Goal: Navigation & Orientation: Find specific page/section

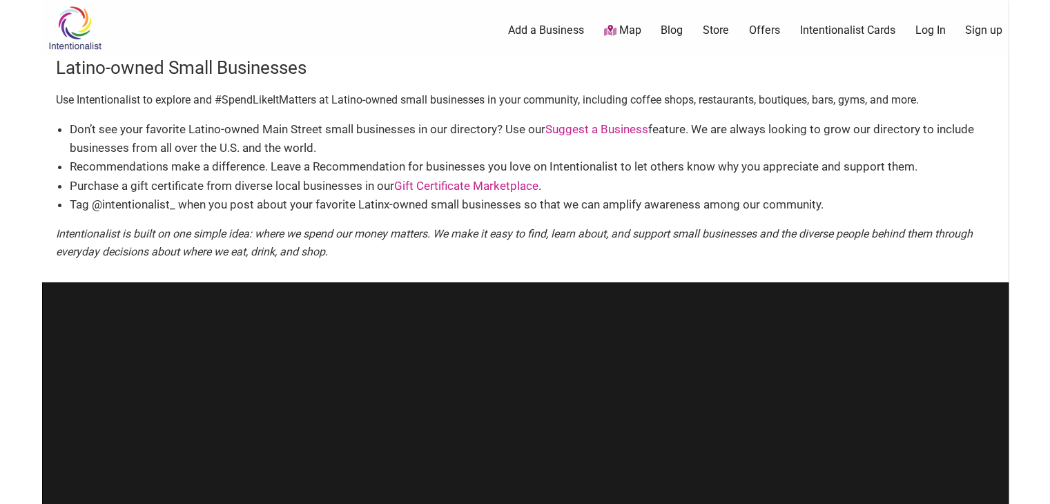
click at [629, 37] on div "0 Add a Business Map Blog Store Offers Intentionalist Cards Buy Black Card Inte…" at bounding box center [596, 30] width 842 height 55
click at [628, 37] on link "Map" at bounding box center [621, 31] width 37 height 16
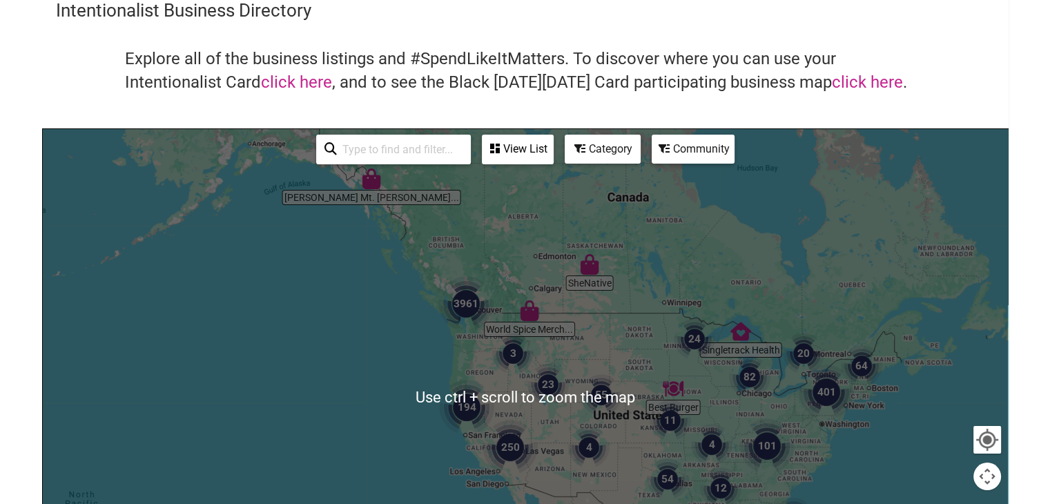
scroll to position [69, 0]
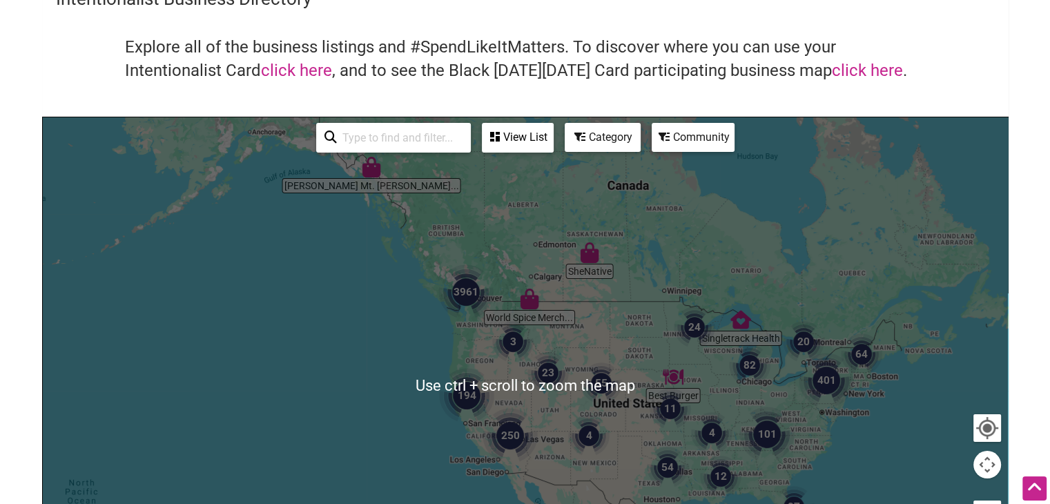
click at [749, 364] on img "82" at bounding box center [749, 364] width 41 height 41
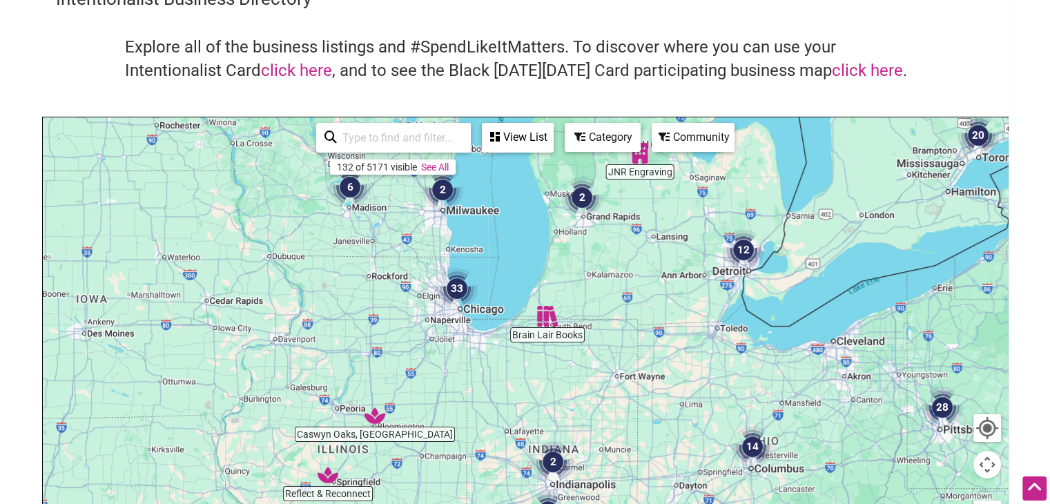
click at [452, 284] on img "33" at bounding box center [456, 288] width 41 height 41
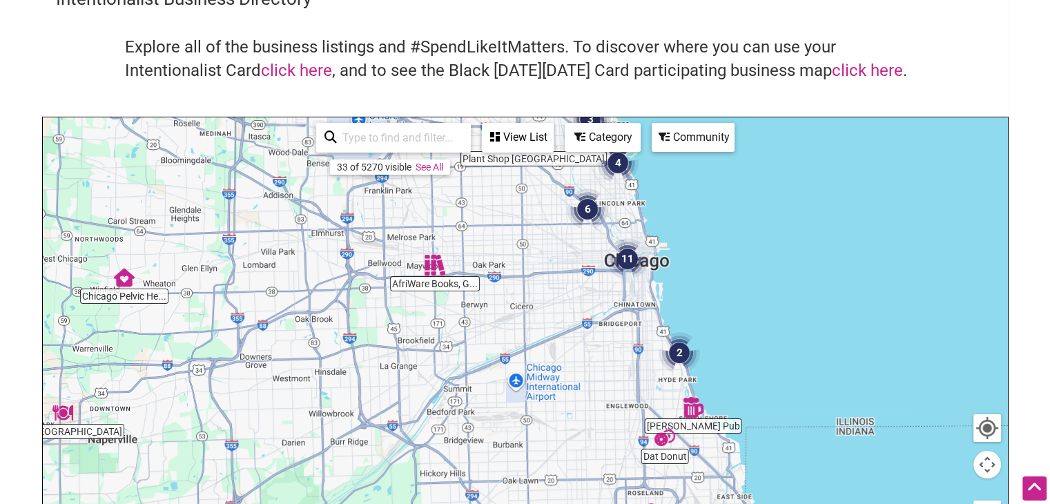
drag, startPoint x: 728, startPoint y: 365, endPoint x: 578, endPoint y: 306, distance: 160.9
click at [578, 306] on div "To navigate, press the arrow keys." at bounding box center [525, 385] width 965 height 537
click at [628, 258] on img "11" at bounding box center [627, 258] width 41 height 41
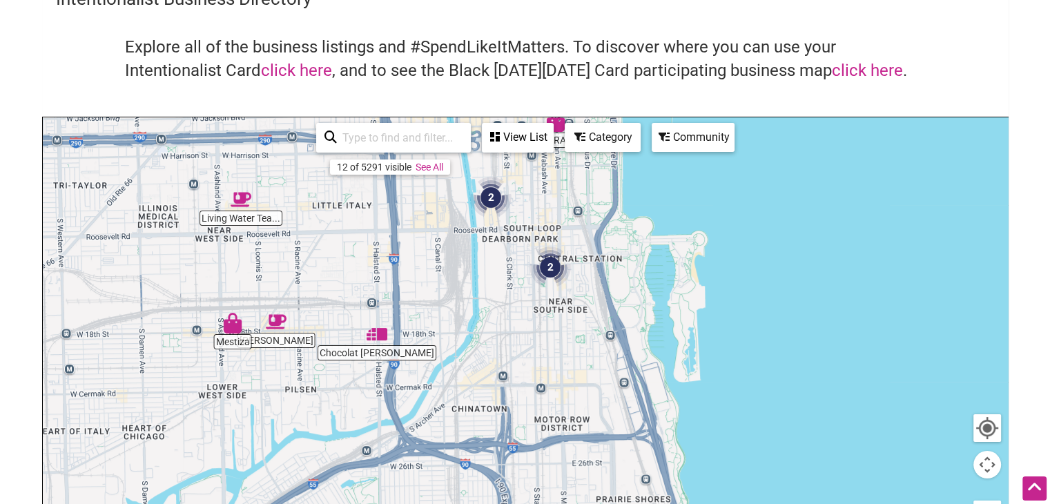
drag, startPoint x: 679, startPoint y: 440, endPoint x: 549, endPoint y: 208, distance: 266.1
click at [549, 208] on div "To navigate, press the arrow keys." at bounding box center [525, 385] width 965 height 537
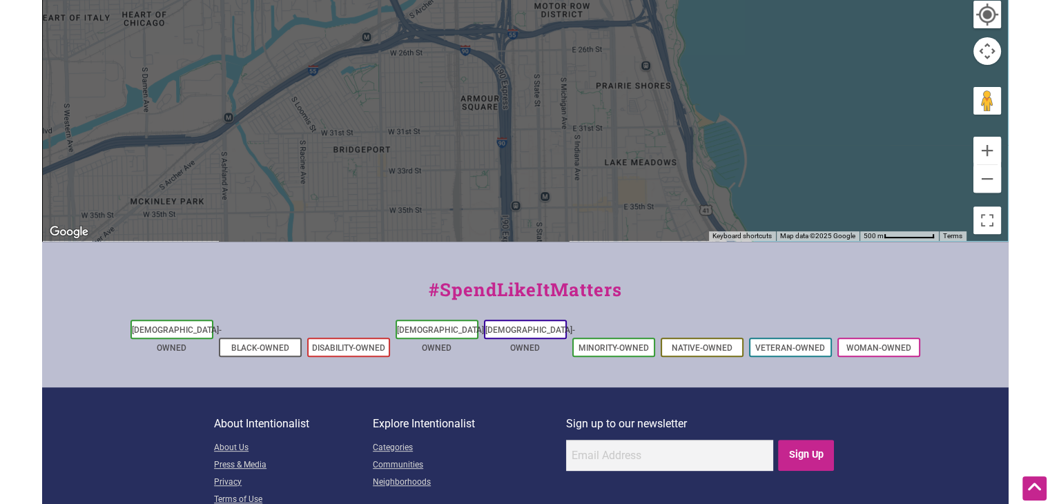
scroll to position [483, 0]
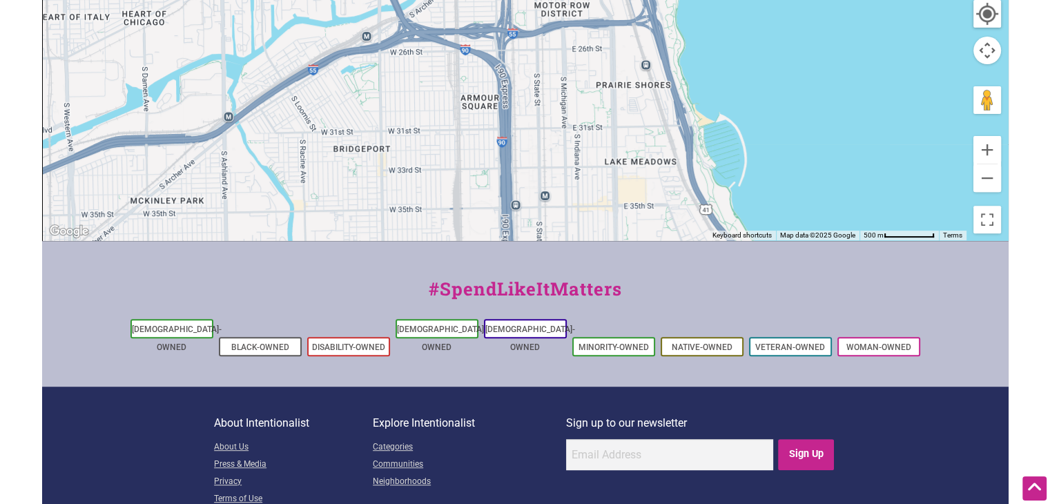
click at [431, 338] on ul "Asian-Owned Black-Owned Disability-Owned Latino-Owned LGBTQ-Owned Minority-Owne…" at bounding box center [525, 337] width 966 height 43
click at [436, 326] on link "[DEMOGRAPHIC_DATA]-Owned" at bounding box center [442, 338] width 90 height 28
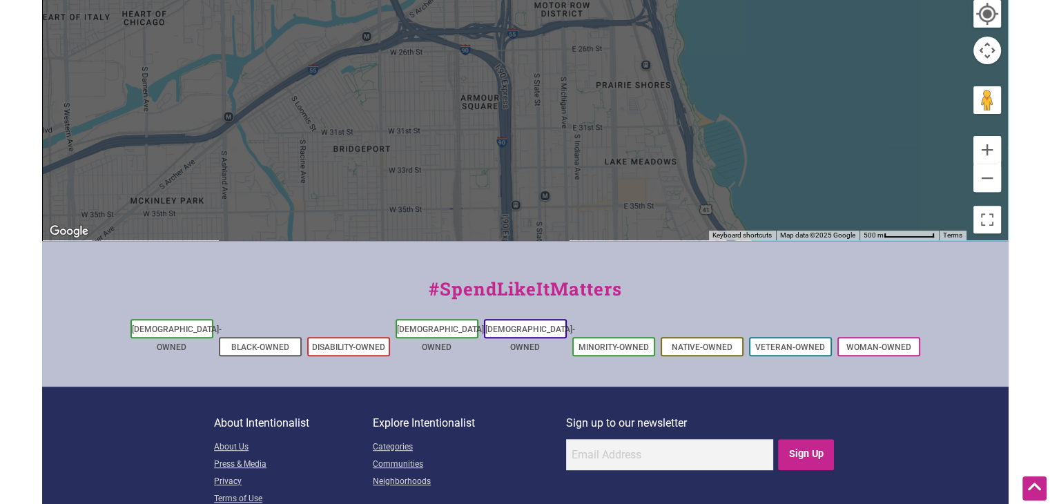
scroll to position [69, 0]
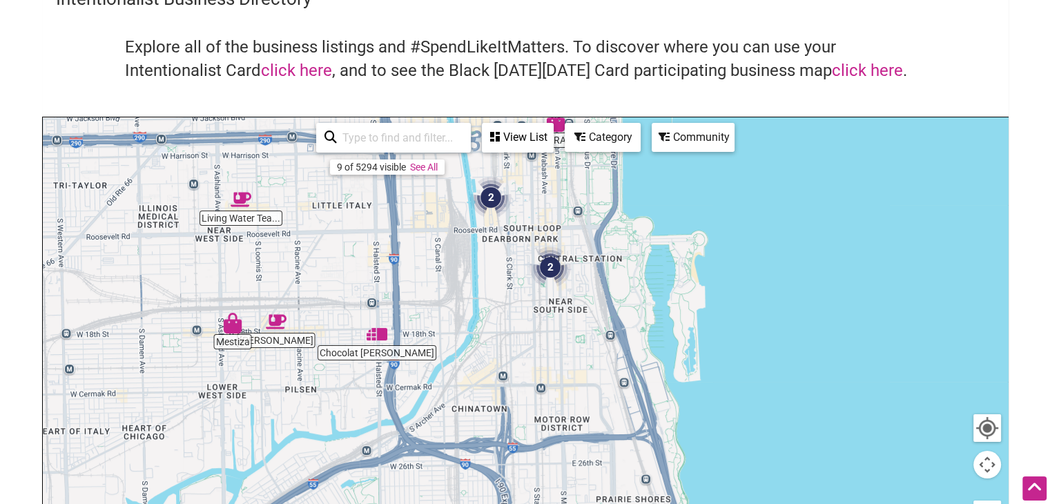
click at [519, 131] on div "View List" at bounding box center [517, 137] width 69 height 26
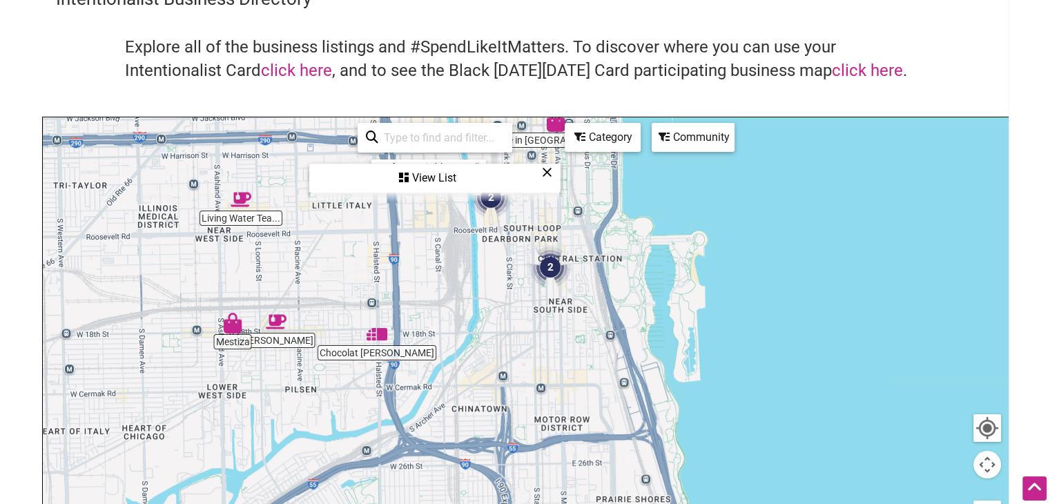
click at [442, 177] on div "View List" at bounding box center [435, 178] width 248 height 26
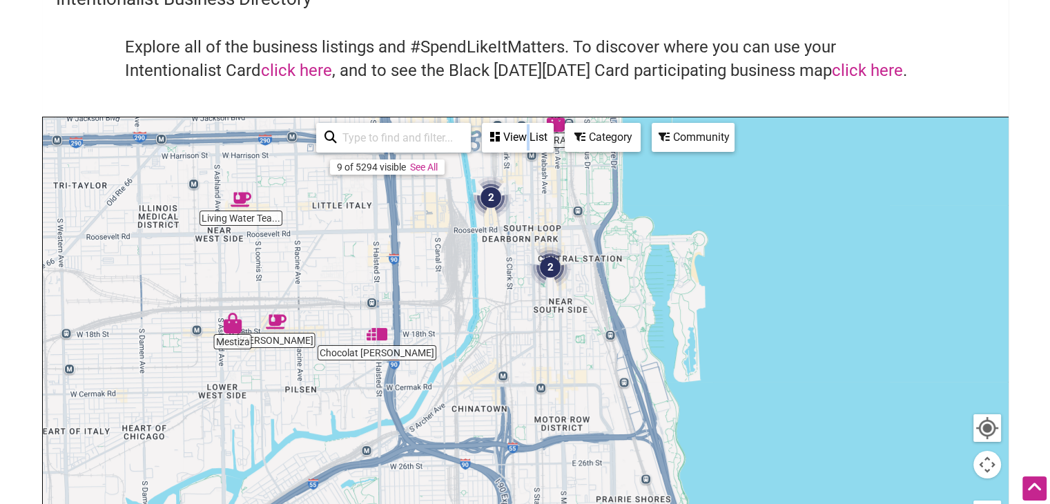
click at [529, 137] on div "View List" at bounding box center [517, 137] width 69 height 26
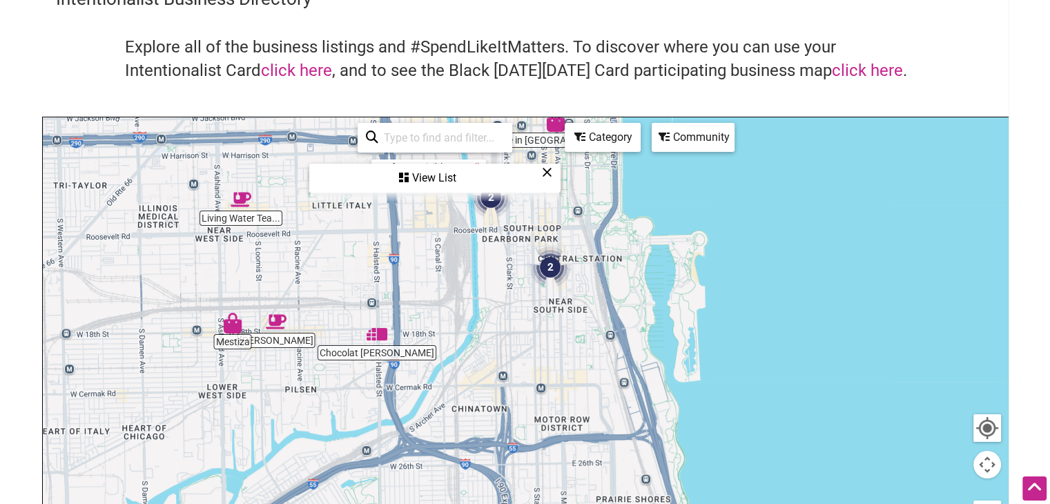
click at [600, 136] on div "Category" at bounding box center [602, 137] width 73 height 26
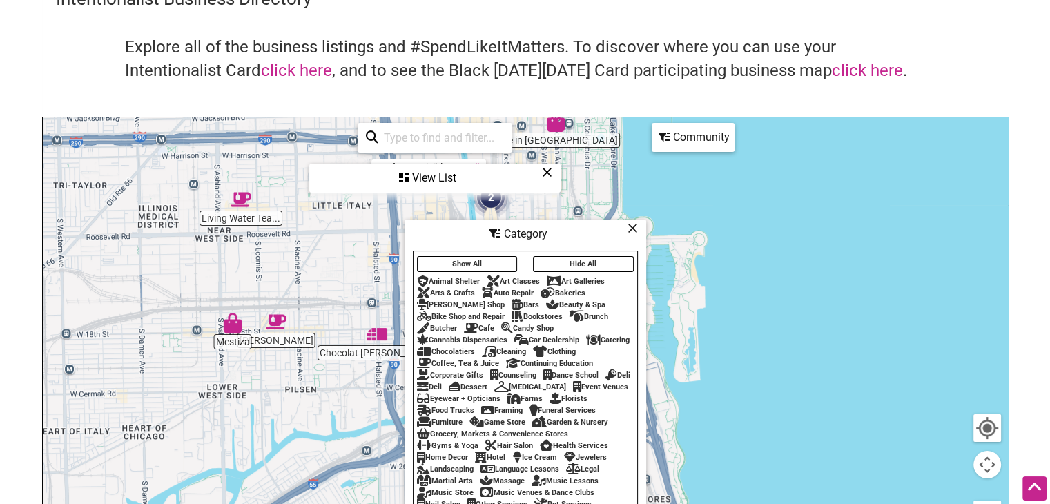
click at [679, 142] on div "Community" at bounding box center [693, 137] width 80 height 26
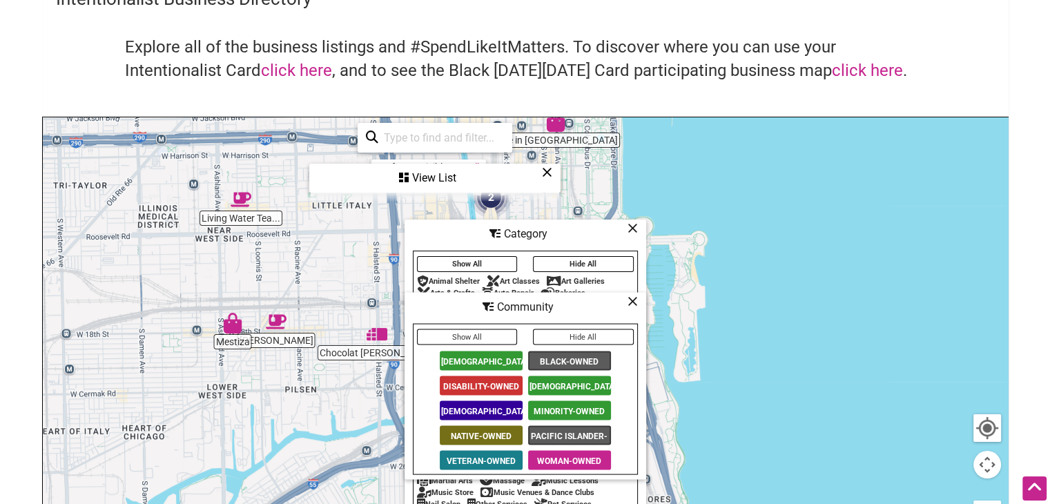
click at [564, 384] on span "[DEMOGRAPHIC_DATA]-Owned" at bounding box center [569, 385] width 83 height 19
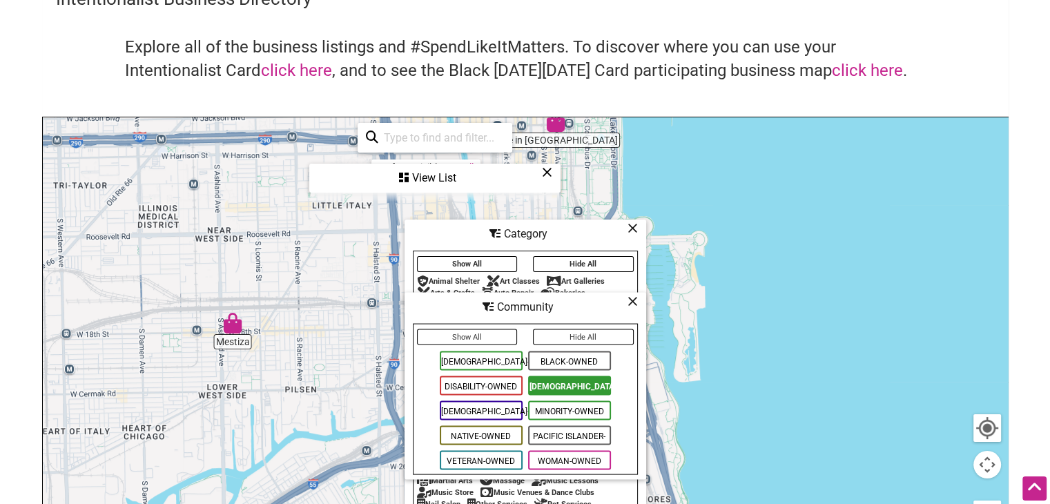
click at [643, 230] on div "Category" at bounding box center [525, 234] width 239 height 26
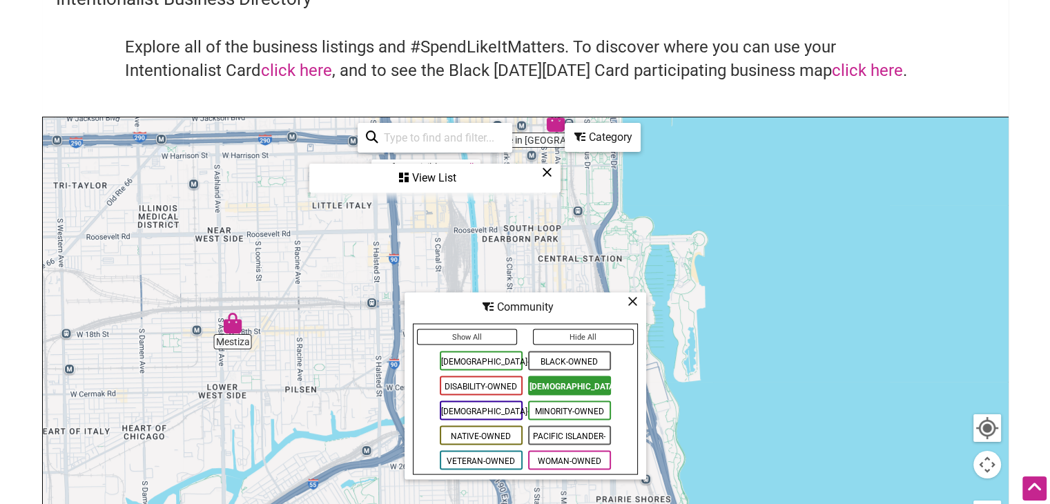
click at [635, 301] on icon at bounding box center [632, 301] width 10 height 1
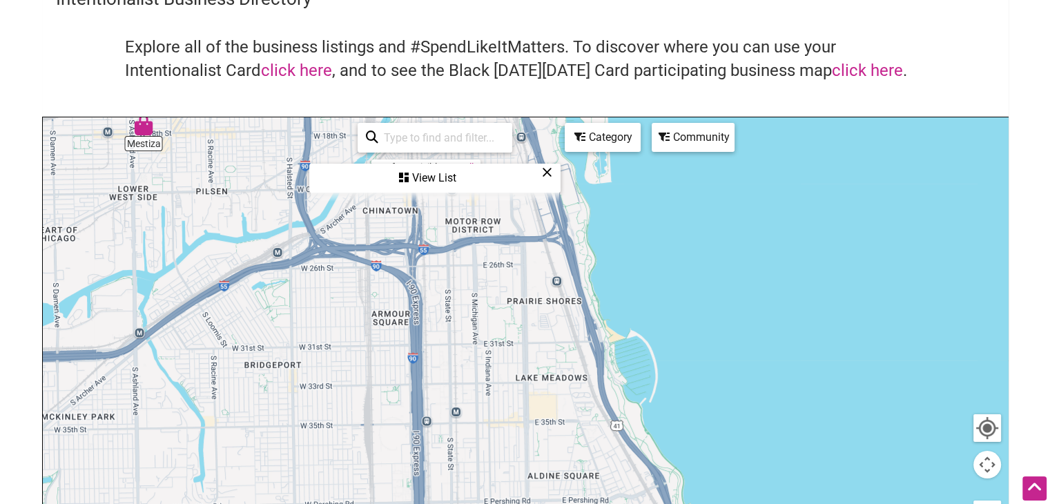
drag, startPoint x: 573, startPoint y: 402, endPoint x: 482, endPoint y: 198, distance: 223.1
click at [483, 197] on div "To navigate, press the arrow keys." at bounding box center [525, 385] width 965 height 537
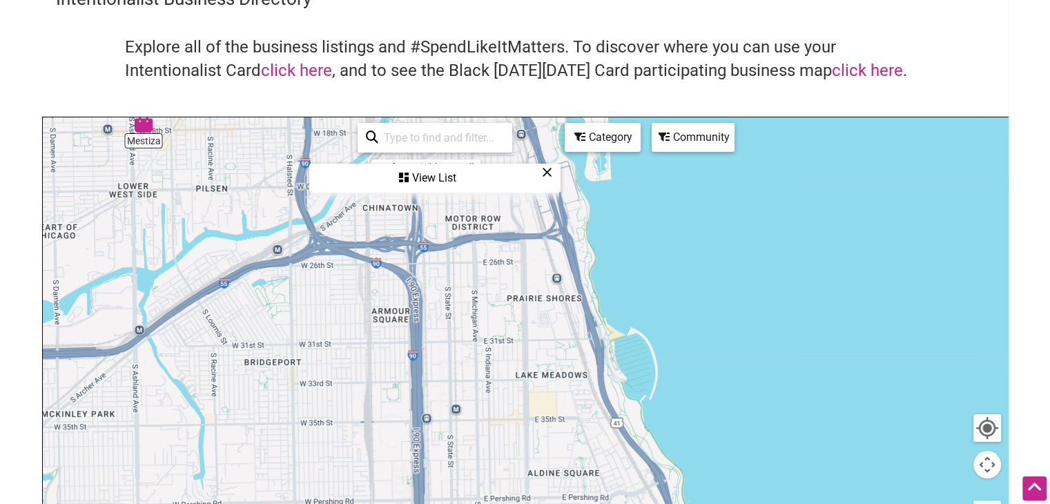
click at [140, 124] on img "Mestiza" at bounding box center [143, 122] width 21 height 21
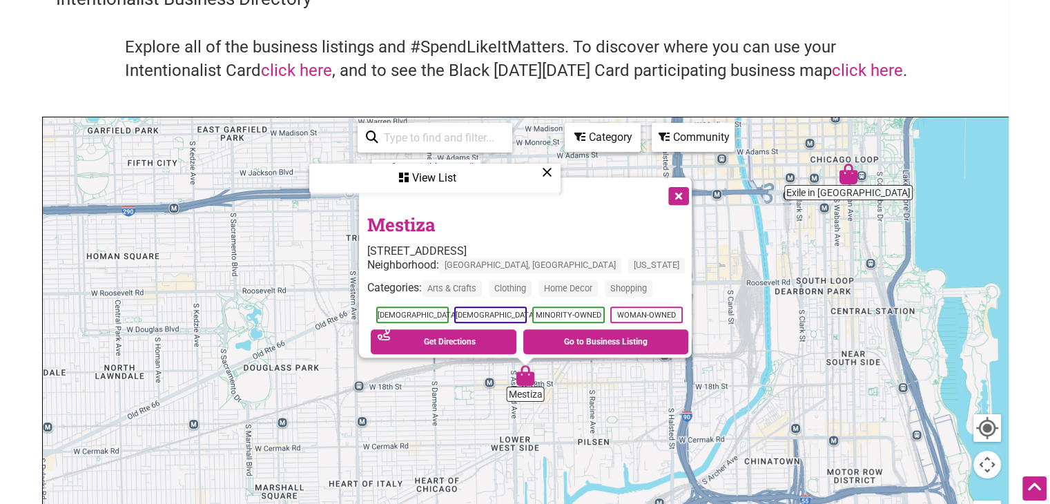
click at [418, 215] on link "Mestiza" at bounding box center [401, 224] width 68 height 23
click at [683, 186] on button "Close" at bounding box center [677, 194] width 35 height 35
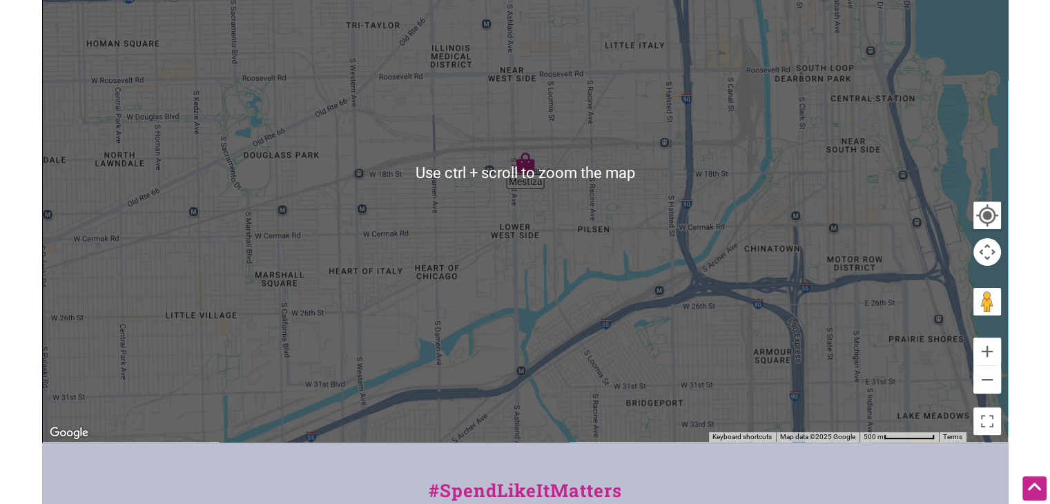
scroll to position [276, 0]
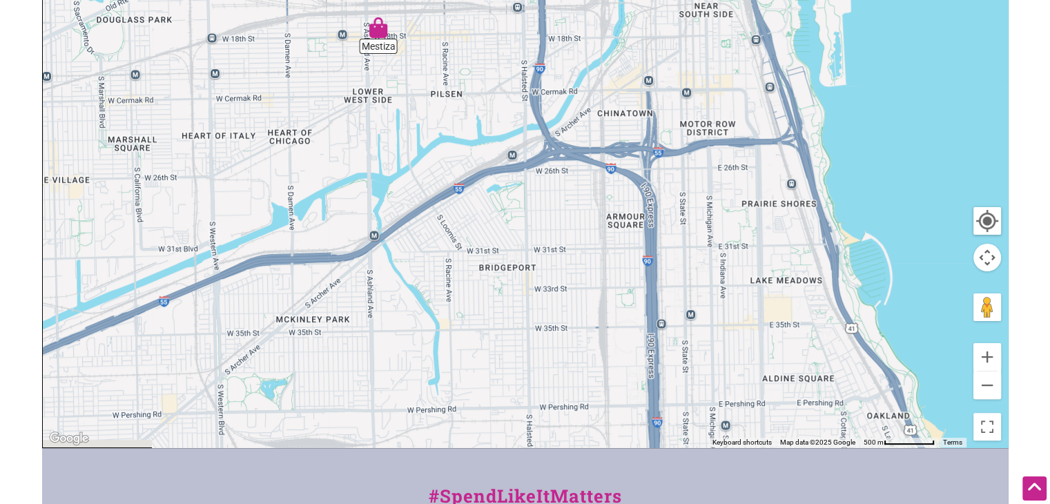
drag, startPoint x: 919, startPoint y: 272, endPoint x: 765, endPoint y: 121, distance: 215.2
click at [765, 121] on div "To navigate, press the arrow keys." at bounding box center [525, 178] width 965 height 537
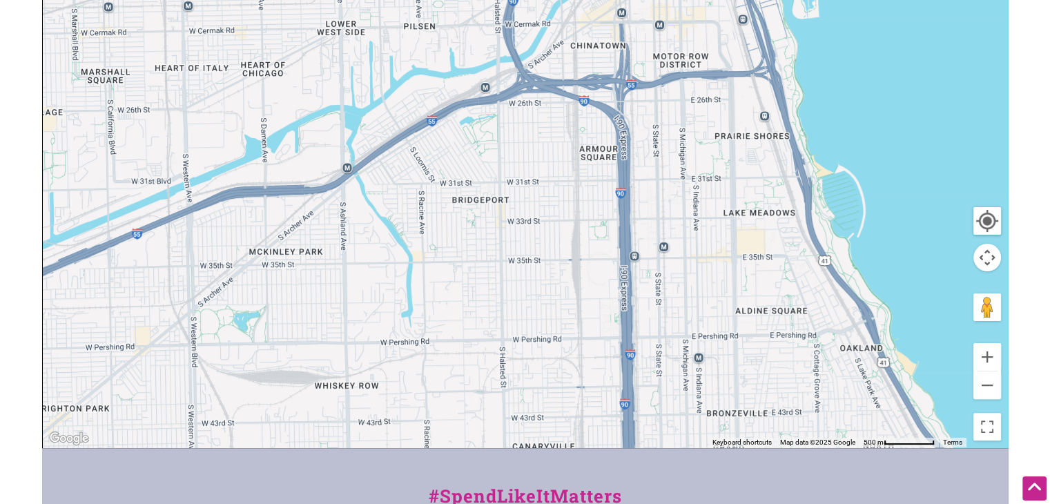
drag, startPoint x: 810, startPoint y: 251, endPoint x: 787, endPoint y: 194, distance: 61.0
click at [787, 194] on div "To navigate, press the arrow keys." at bounding box center [525, 178] width 965 height 537
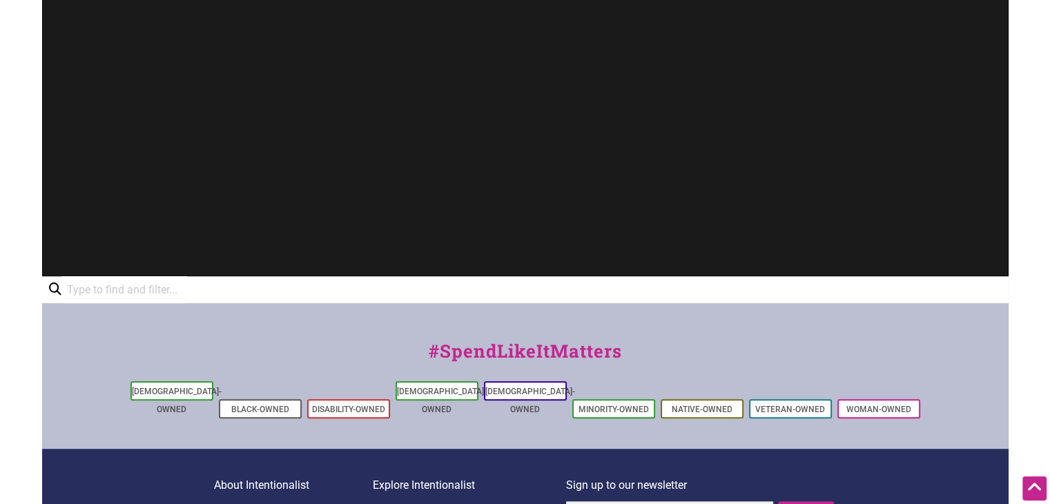
scroll to position [552, 0]
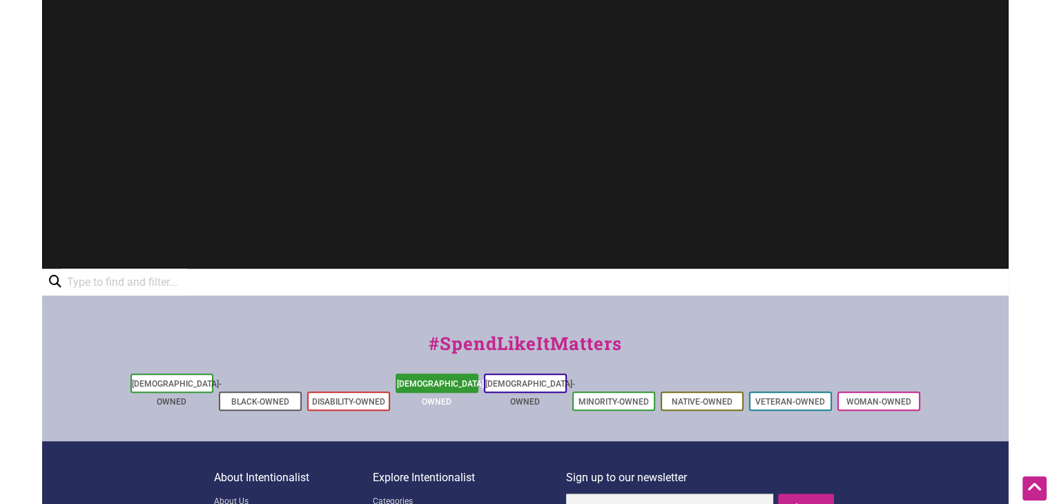
click at [430, 384] on link "[DEMOGRAPHIC_DATA]-Owned" at bounding box center [442, 393] width 90 height 28
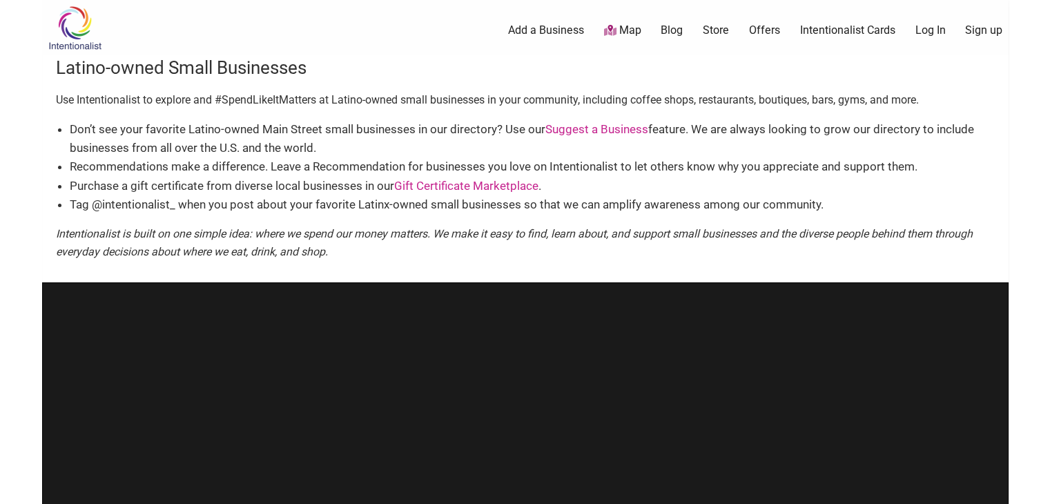
click at [626, 27] on link "Map" at bounding box center [621, 31] width 37 height 16
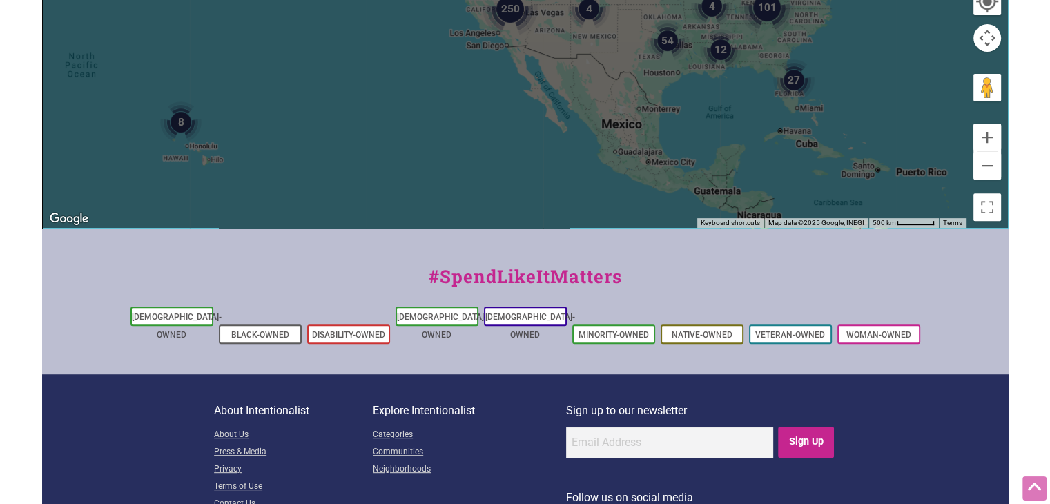
scroll to position [549, 0]
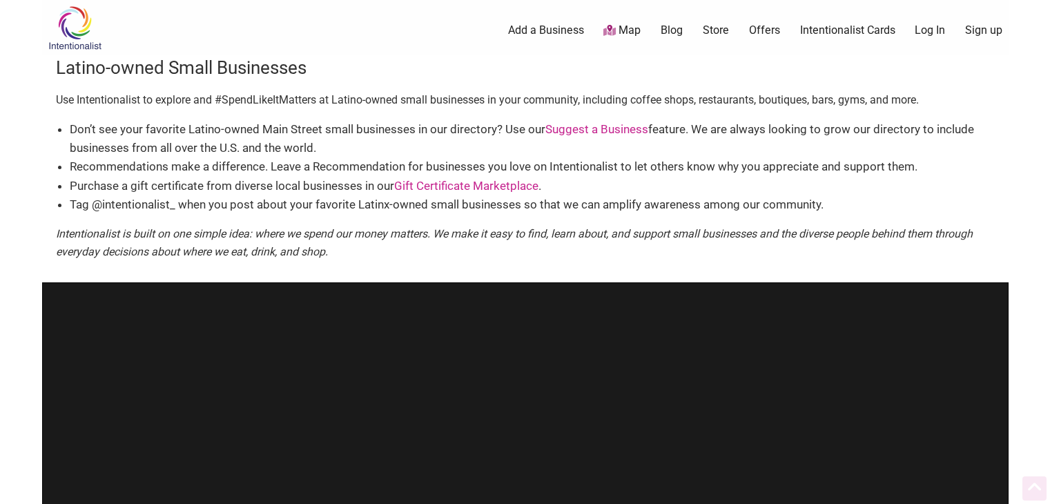
scroll to position [552, 0]
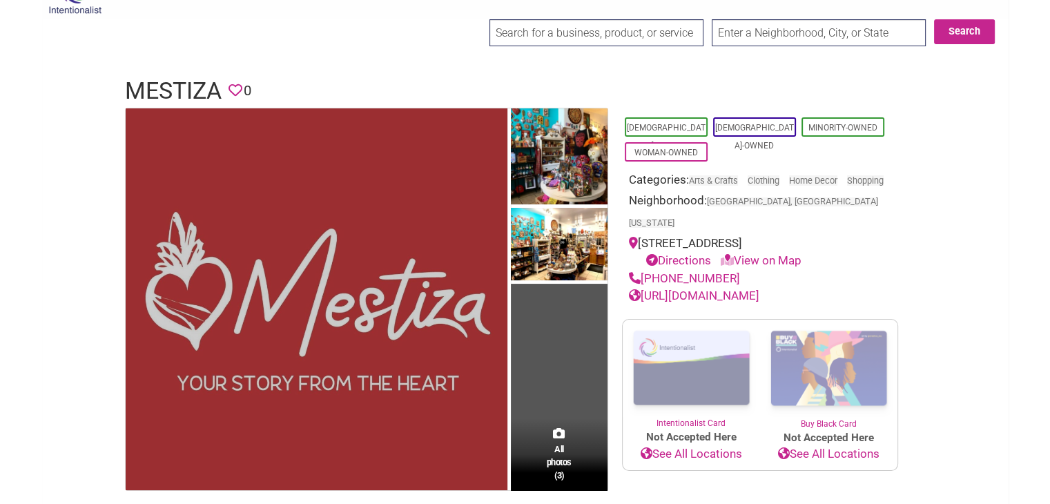
scroll to position [69, 0]
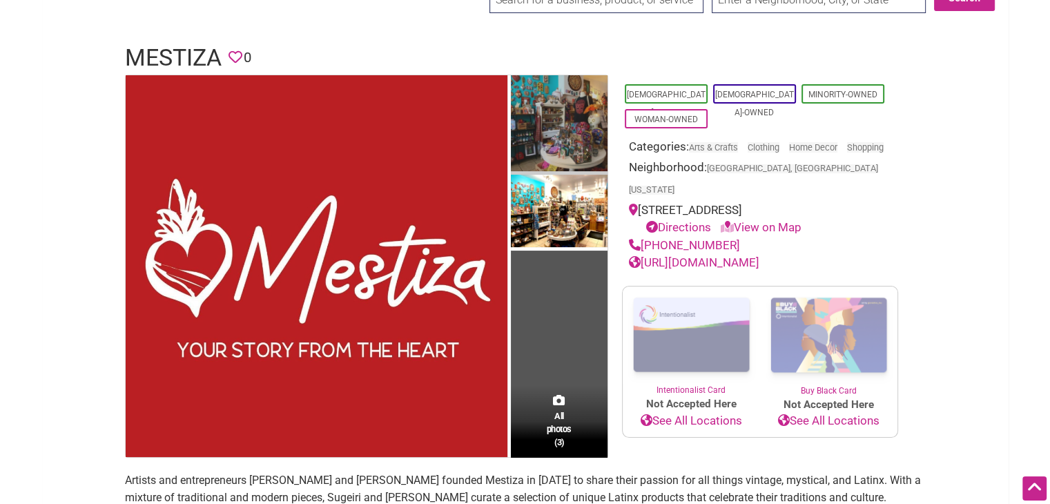
click at [570, 130] on img at bounding box center [559, 125] width 97 height 100
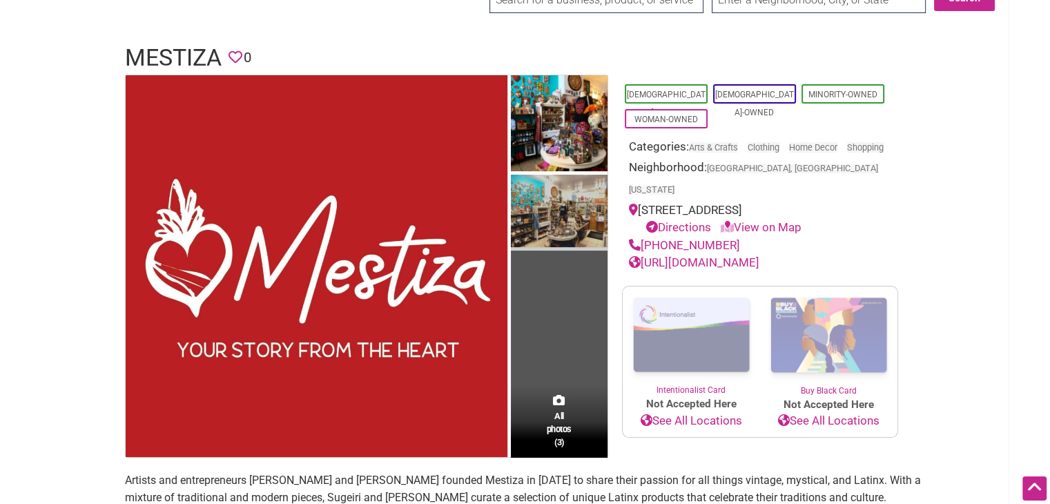
click at [569, 210] on img at bounding box center [559, 213] width 97 height 76
click at [669, 260] on link "[URL][DOMAIN_NAME]" at bounding box center [694, 262] width 130 height 14
